Goal: Information Seeking & Learning: Understand process/instructions

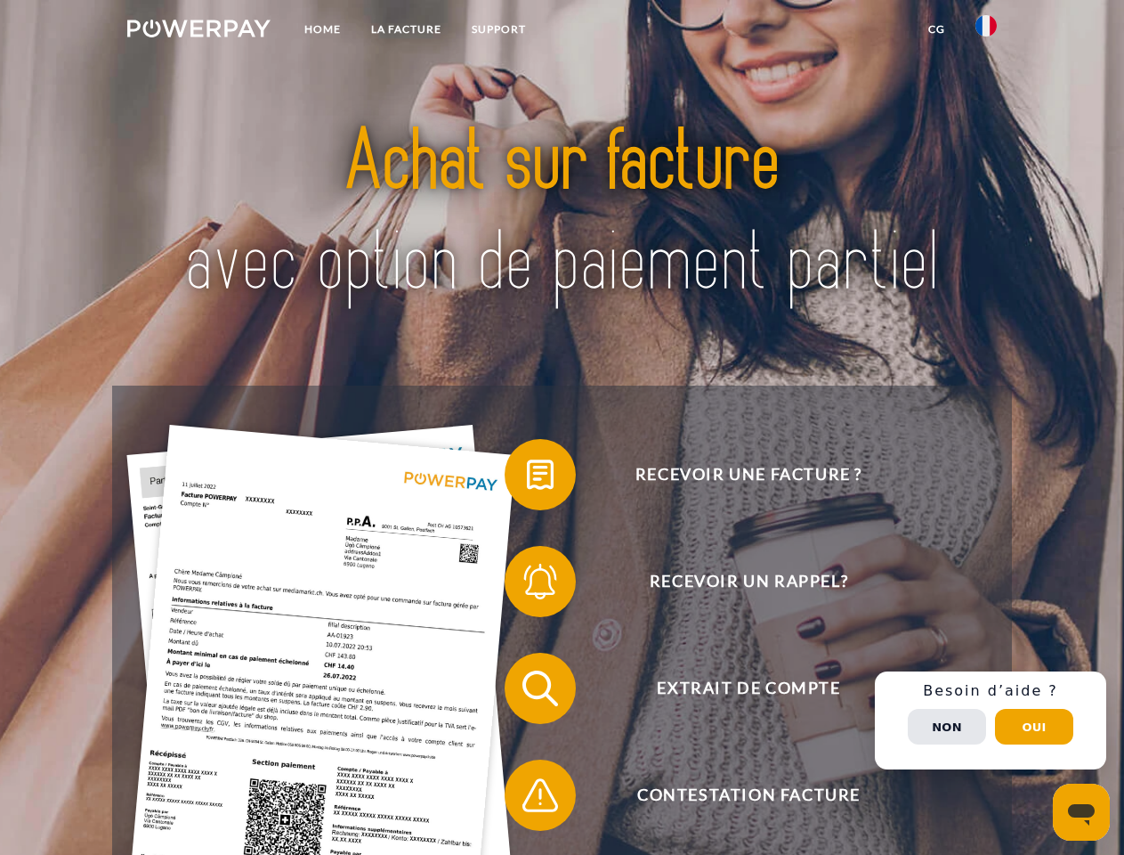
click at [199, 31] on img at bounding box center [198, 29] width 143 height 18
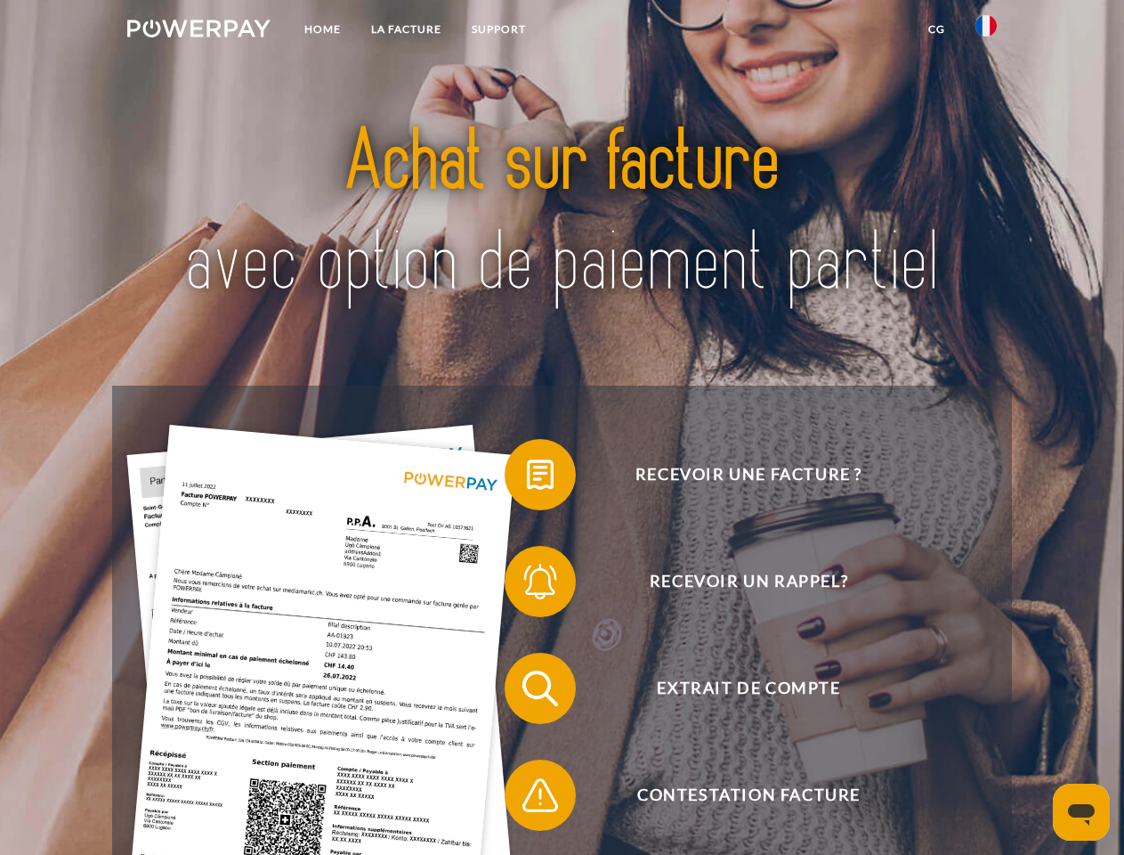
click at [986, 31] on img at bounding box center [986, 25] width 21 height 21
click at [937, 29] on link "CG" at bounding box center [936, 29] width 47 height 32
click at [527, 478] on span at bounding box center [513, 474] width 89 height 89
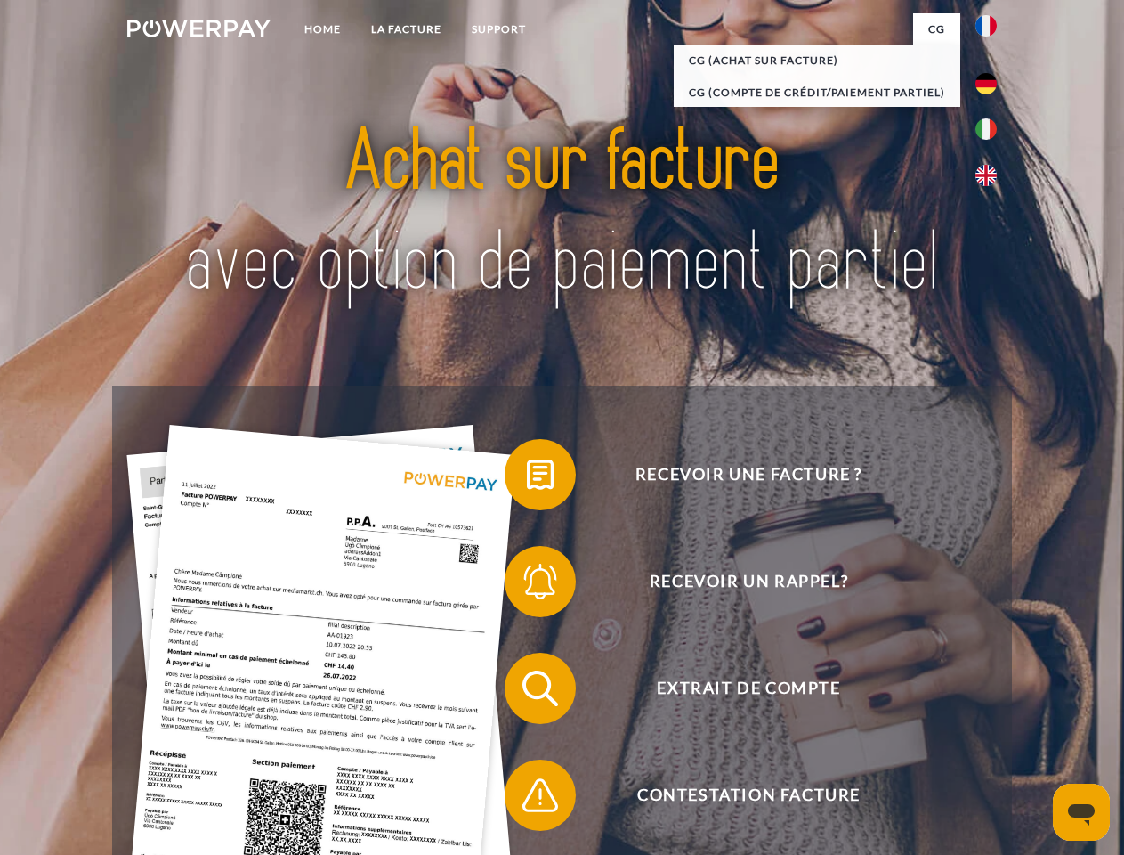
click at [527, 585] on span at bounding box center [513, 581] width 89 height 89
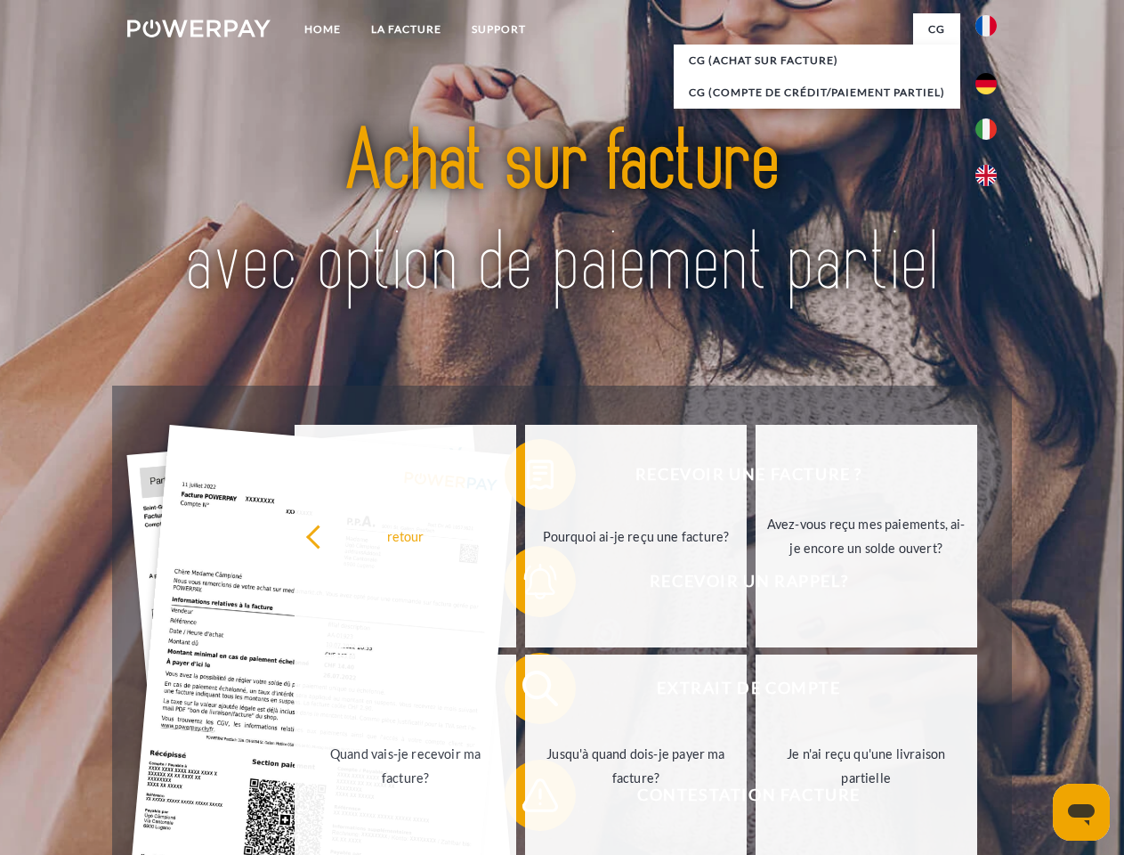
click at [527, 692] on link "Jusqu'à quand dois-je payer ma facture?" at bounding box center [636, 765] width 222 height 223
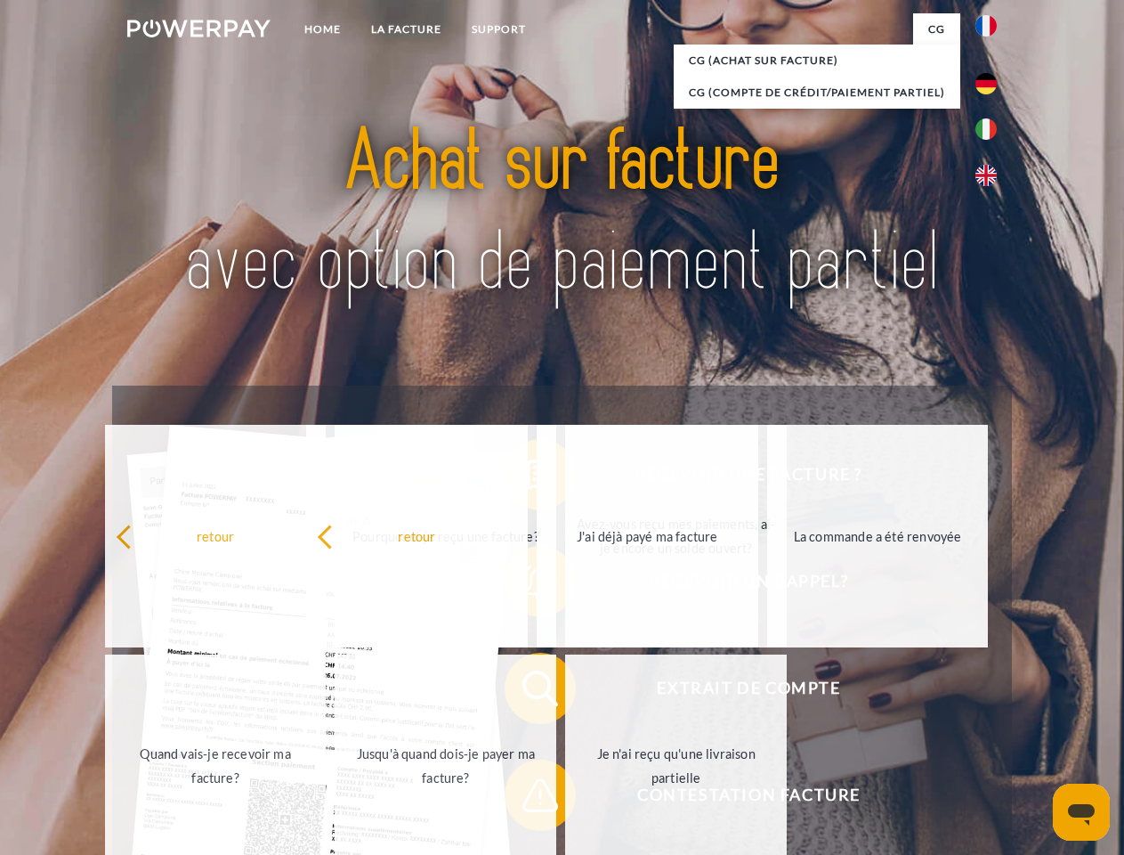
click at [527, 799] on span at bounding box center [513, 794] width 89 height 89
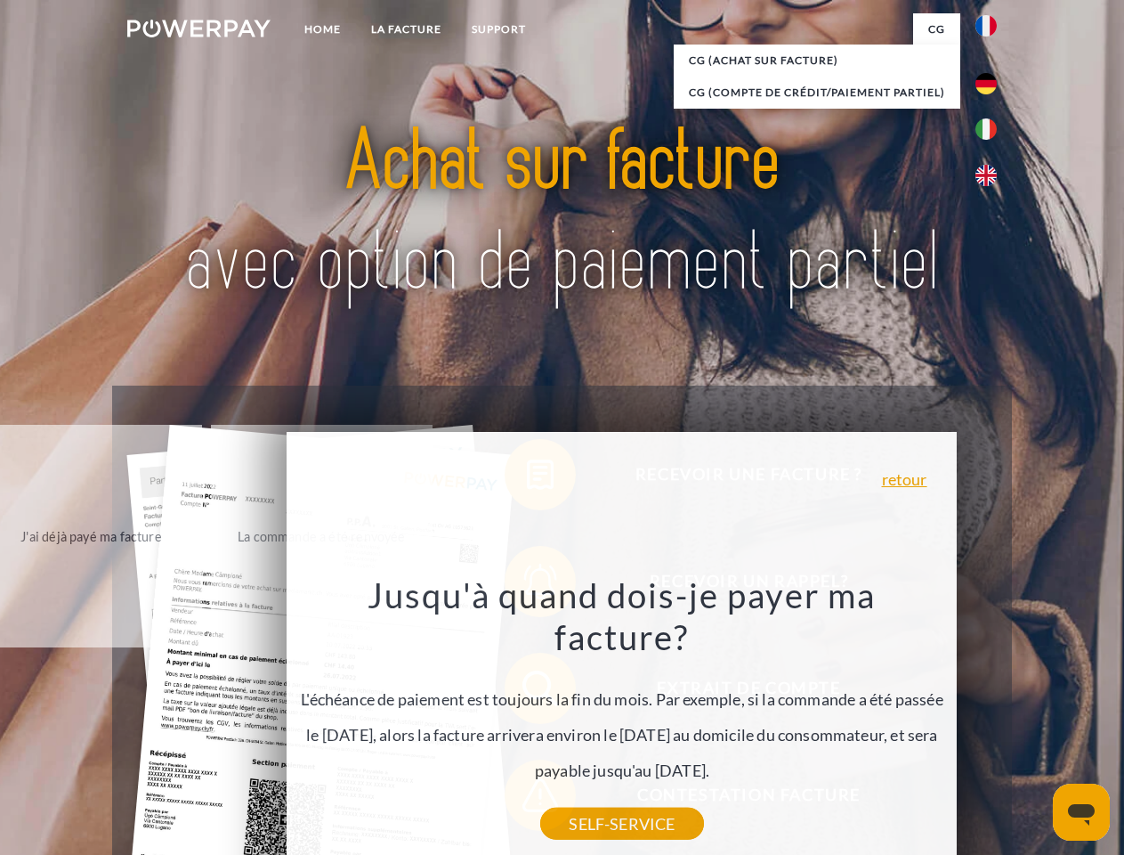
click at [991, 720] on div "Recevoir une facture ? Recevoir un rappel? Extrait de compte retour" at bounding box center [561, 741] width 899 height 712
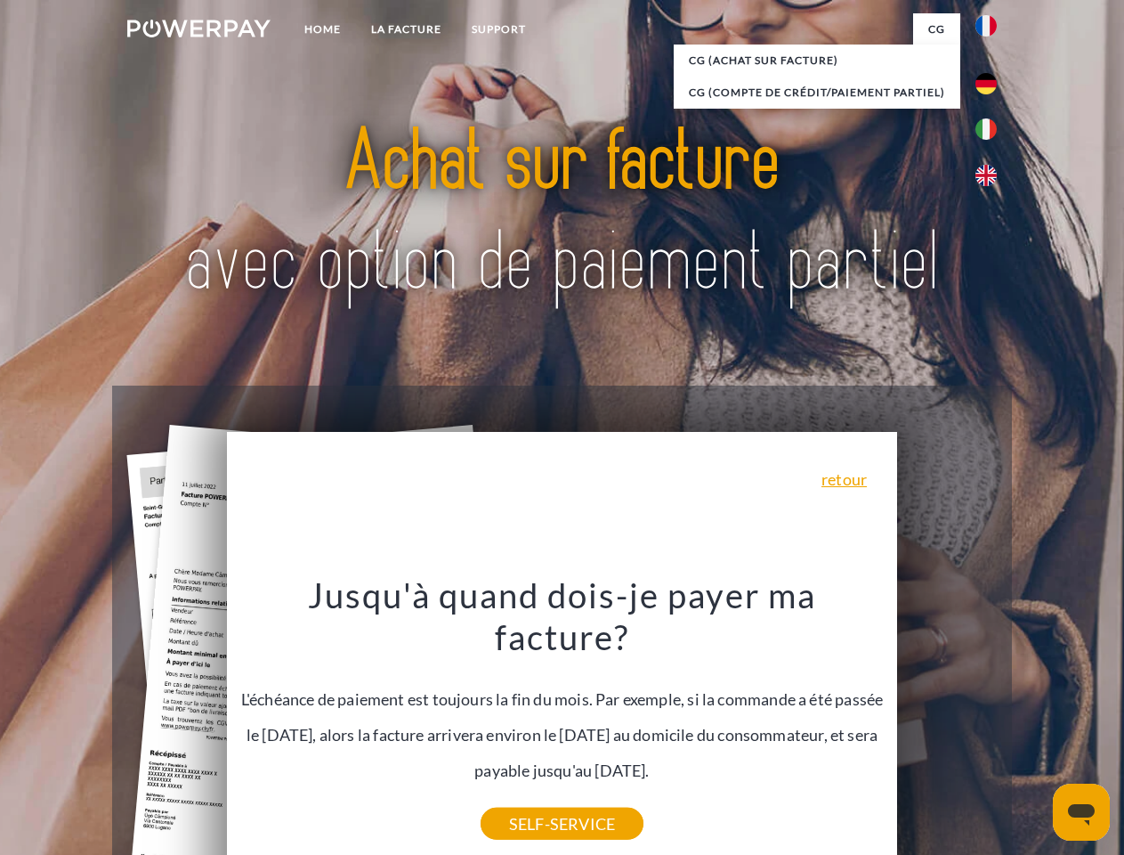
click at [947, 724] on span "Extrait de compte" at bounding box center [749, 688] width 436 height 71
click at [1034, 726] on header "Home LA FACTURE Support" at bounding box center [562, 614] width 1124 height 1229
